Goal: Task Accomplishment & Management: Complete application form

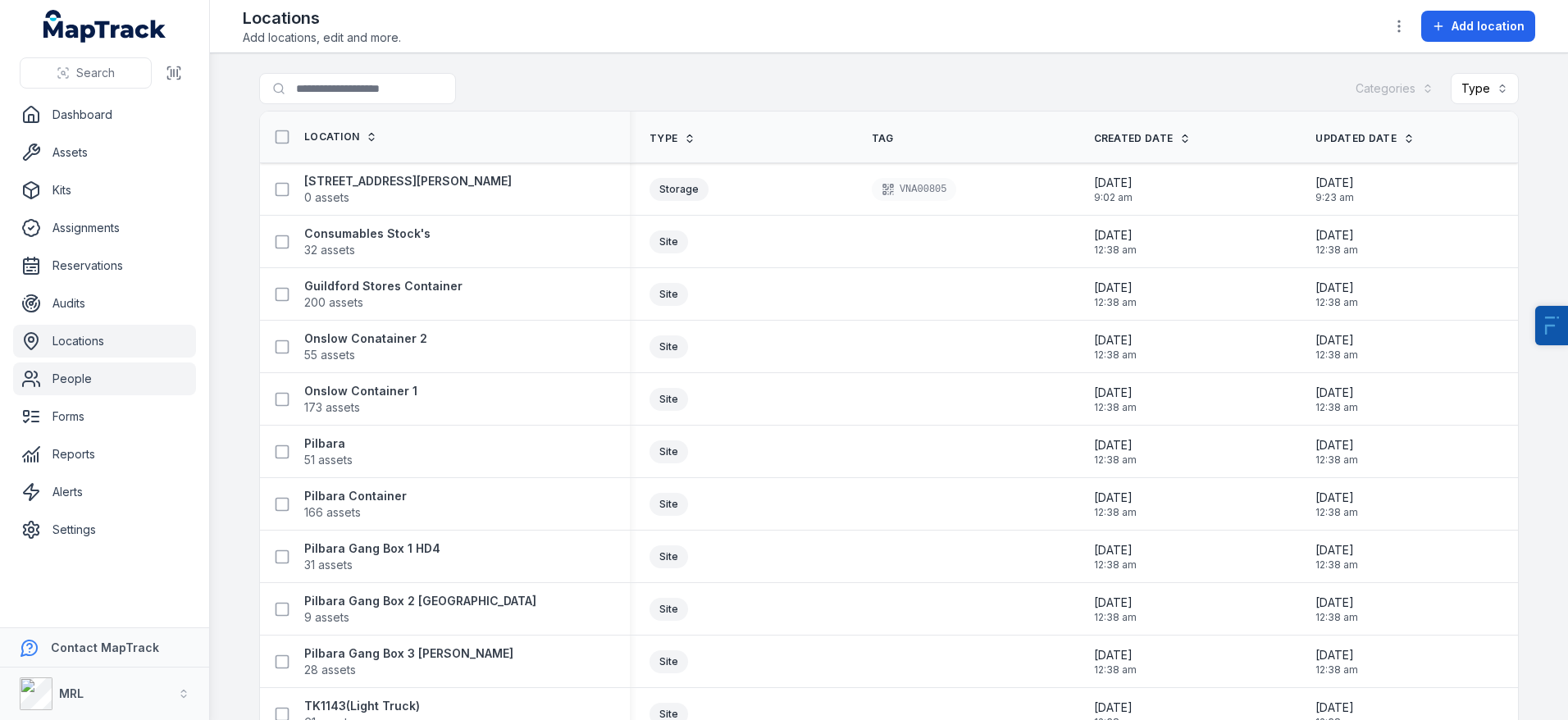
click at [85, 382] on link "People" at bounding box center [104, 379] width 183 height 33
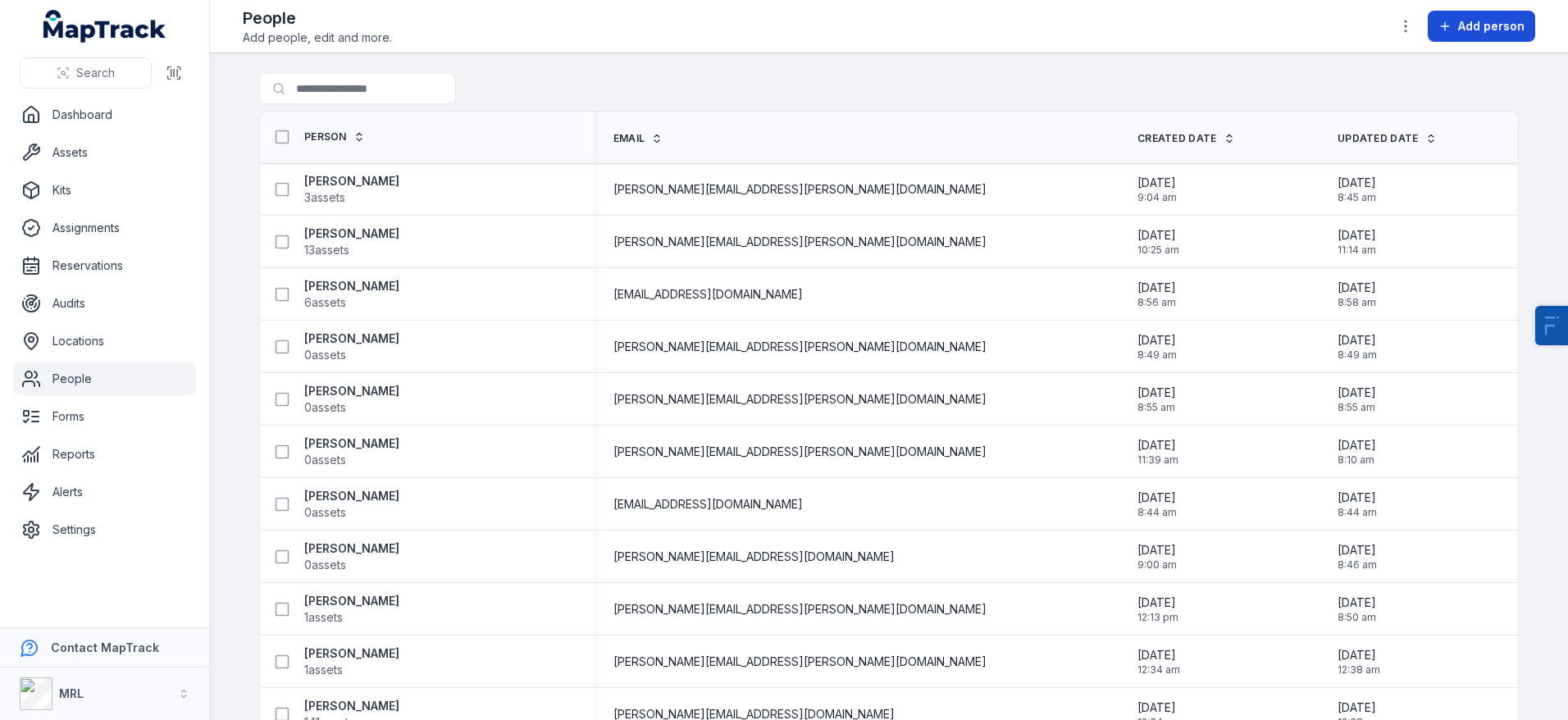
click at [1465, 21] on span "Add person" at bounding box center [1492, 26] width 67 height 16
